Goal: Contribute content: Contribute content

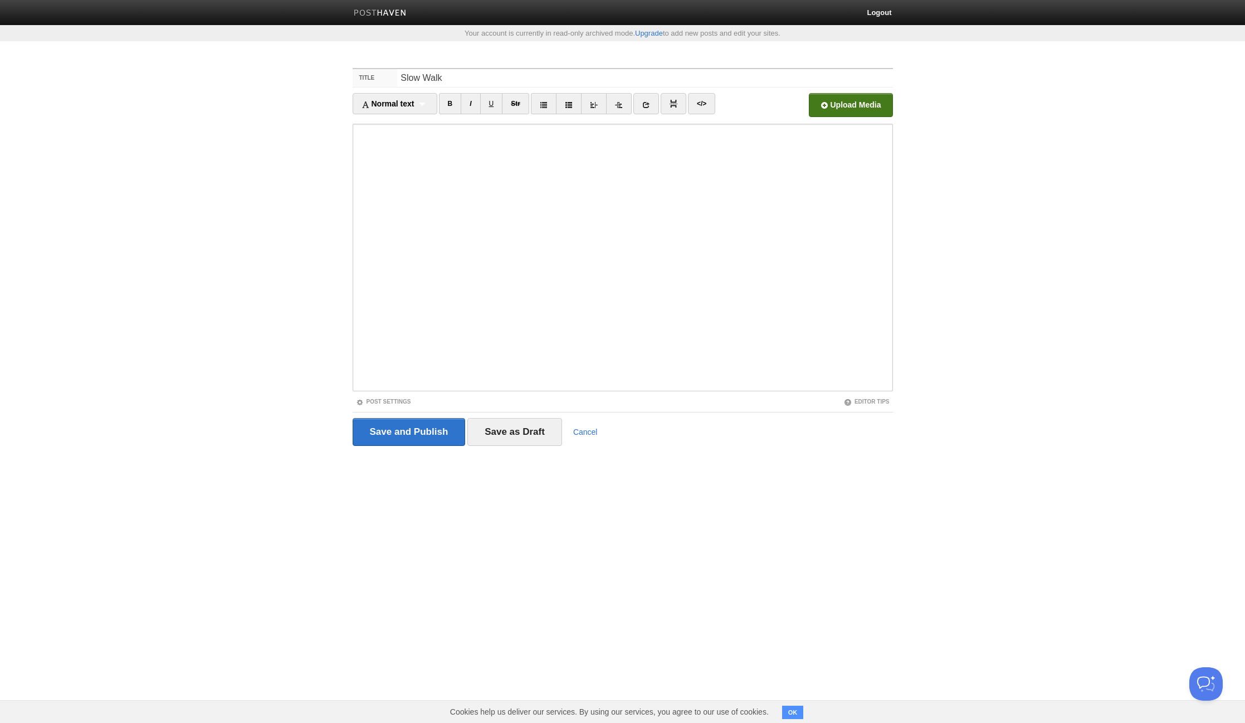
type input "Slow Walk"
click at [857, 107] on input "file" at bounding box center [514, 108] width 844 height 57
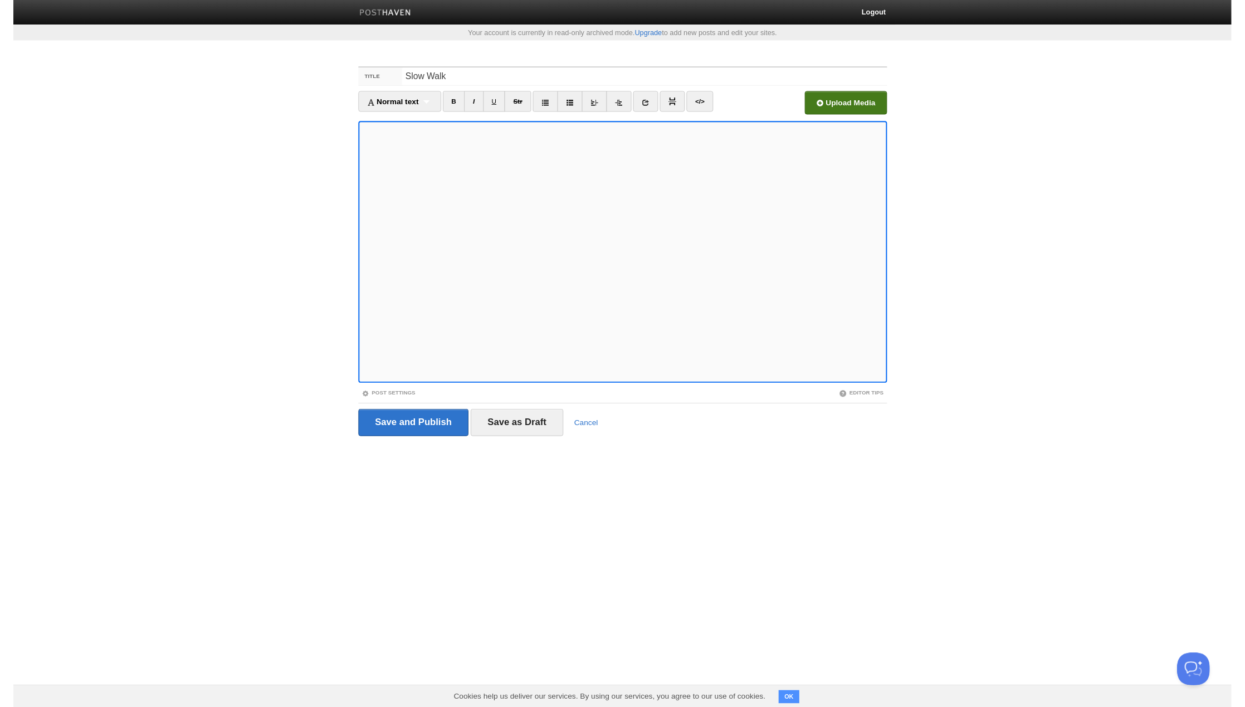
scroll to position [0, 1]
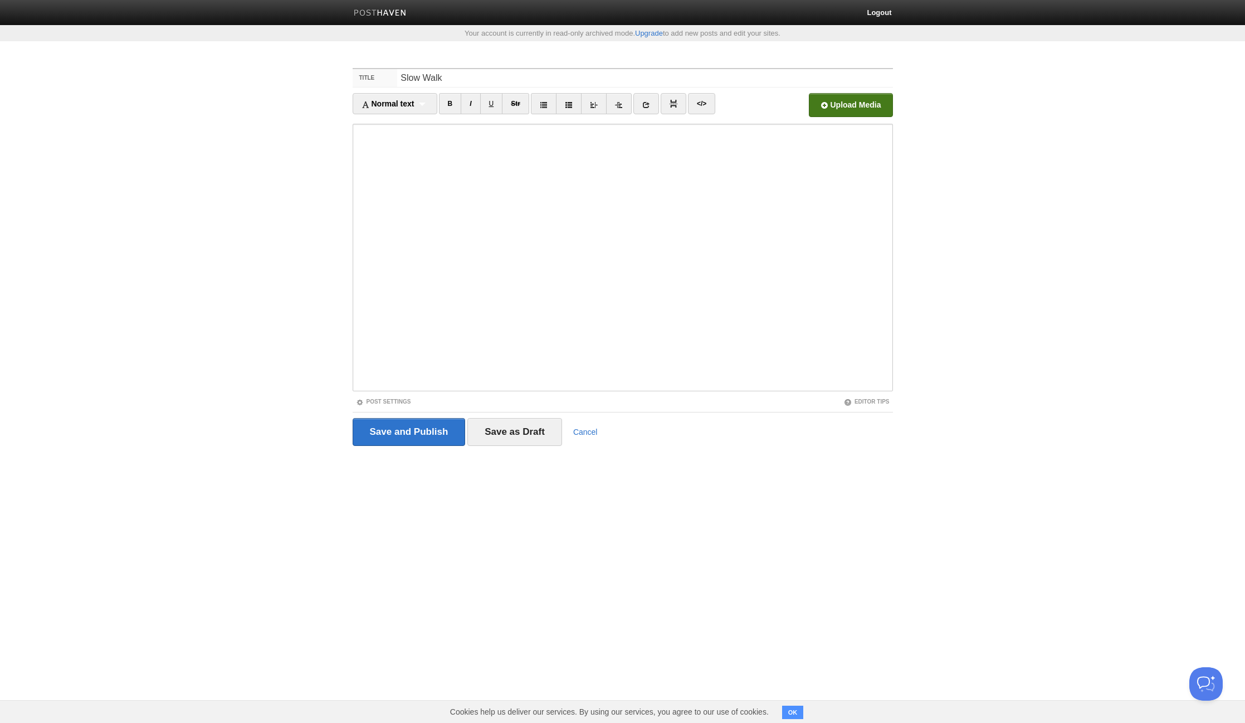
click at [871, 111] on input "file" at bounding box center [514, 108] width 844 height 57
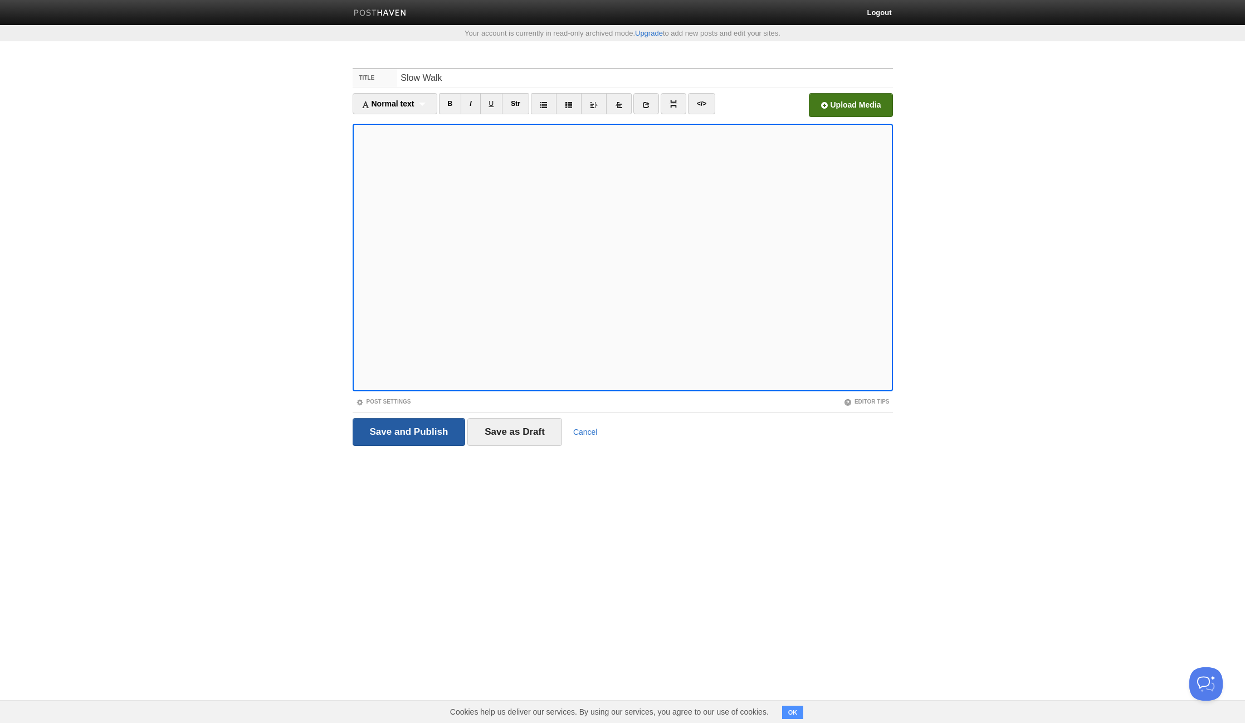
click at [425, 430] on input "Save and Publish" at bounding box center [409, 432] width 113 height 28
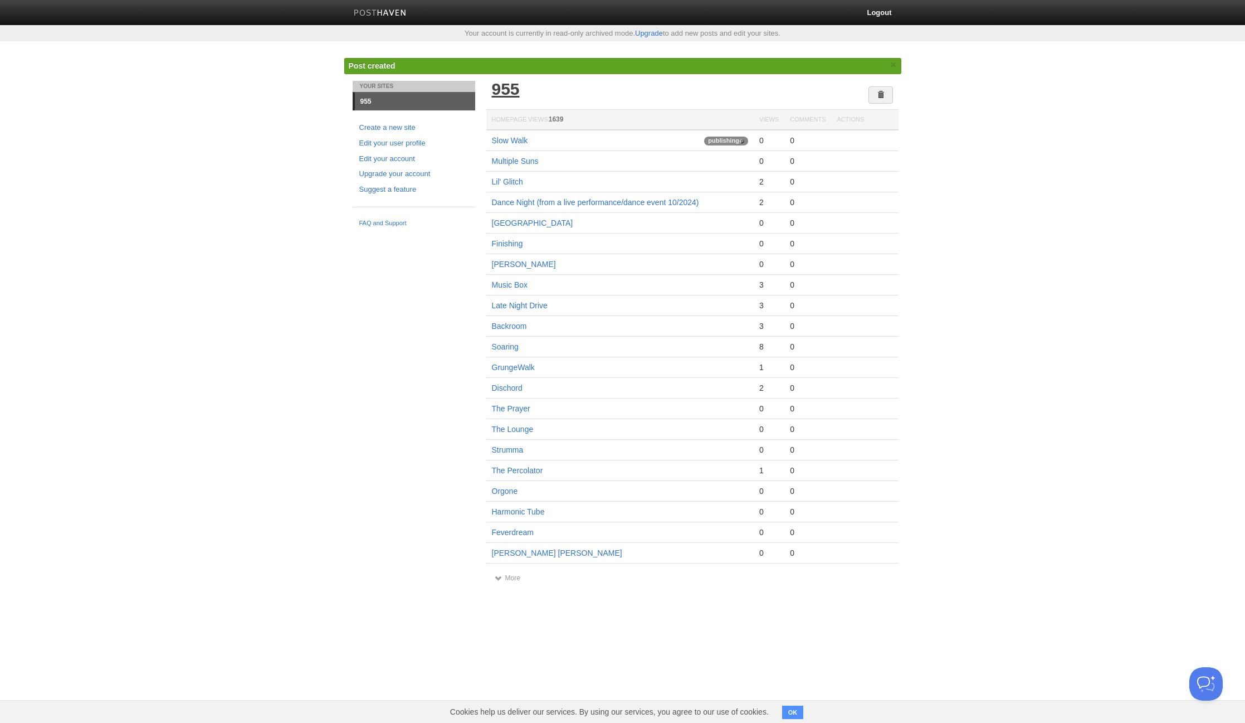
click at [509, 94] on link "955" at bounding box center [506, 89] width 28 height 18
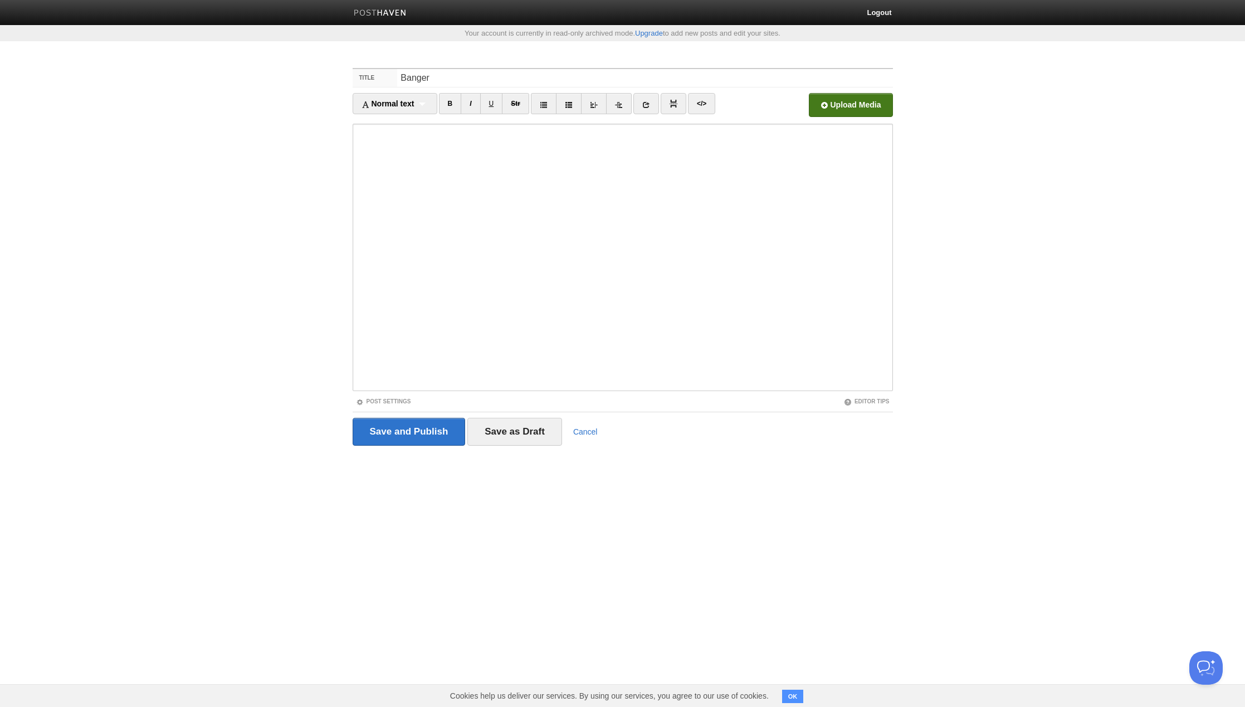
type input "Banger"
click at [859, 106] on input "file" at bounding box center [514, 108] width 844 height 57
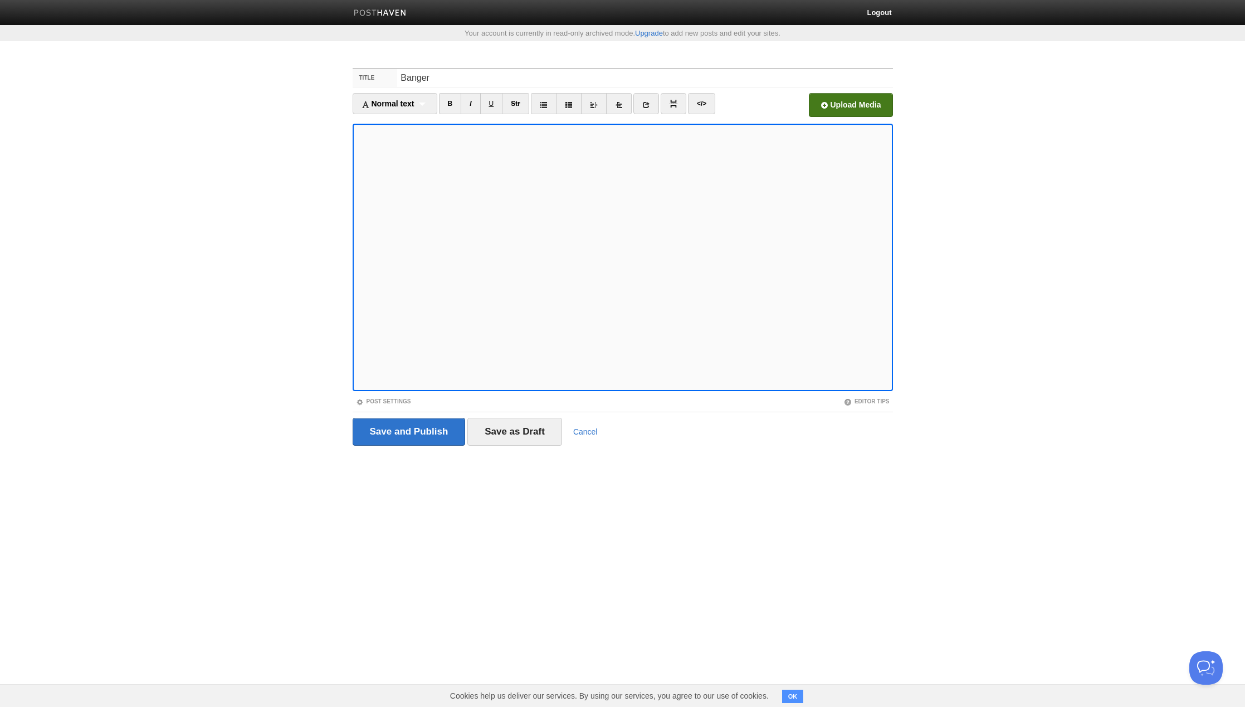
click at [821, 108] on input "file" at bounding box center [514, 108] width 844 height 57
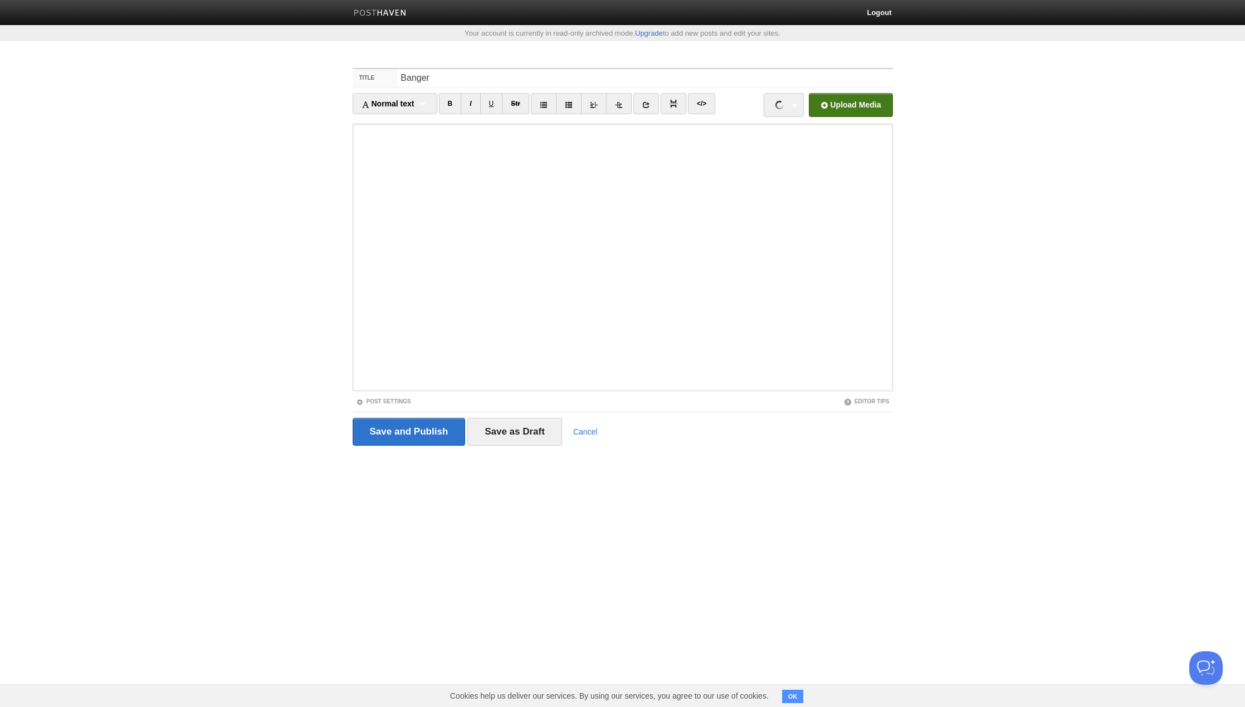
click at [866, 106] on input "file" at bounding box center [514, 108] width 844 height 57
click at [413, 427] on input "Save and Publish" at bounding box center [409, 432] width 113 height 28
